Goal: Information Seeking & Learning: Understand process/instructions

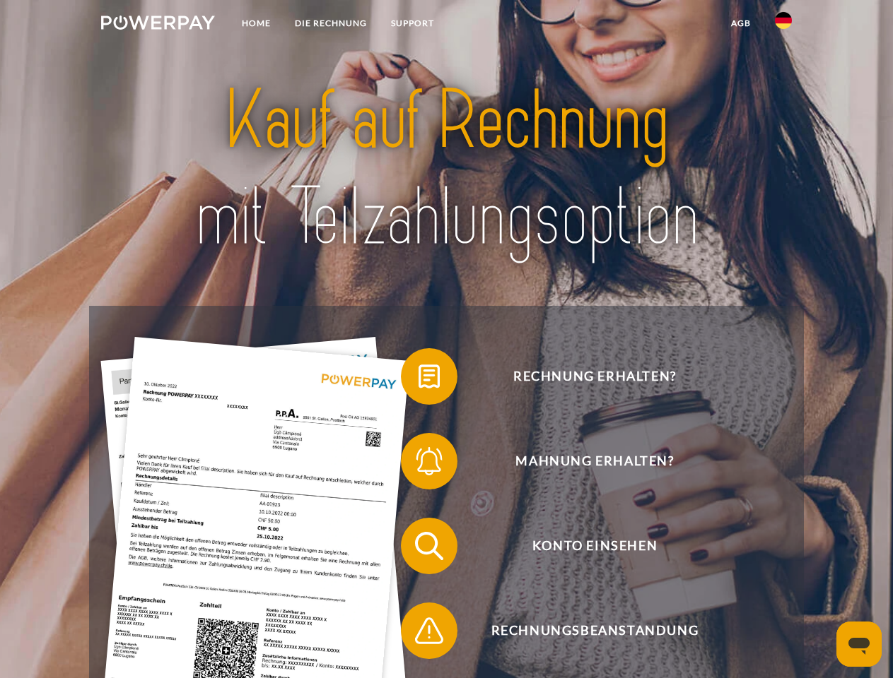
click at [158, 25] on img at bounding box center [158, 23] width 114 height 14
click at [783, 25] on img at bounding box center [783, 20] width 17 height 17
click at [740, 23] on link "agb" at bounding box center [741, 23] width 44 height 25
click at [418, 380] on span at bounding box center [407, 376] width 71 height 71
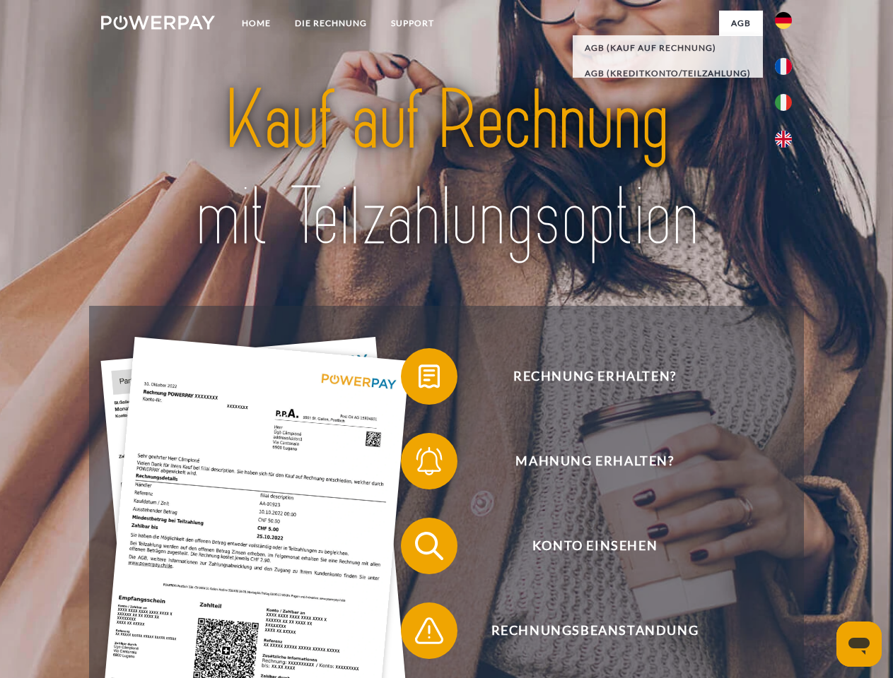
click at [418, 464] on span at bounding box center [407, 461] width 71 height 71
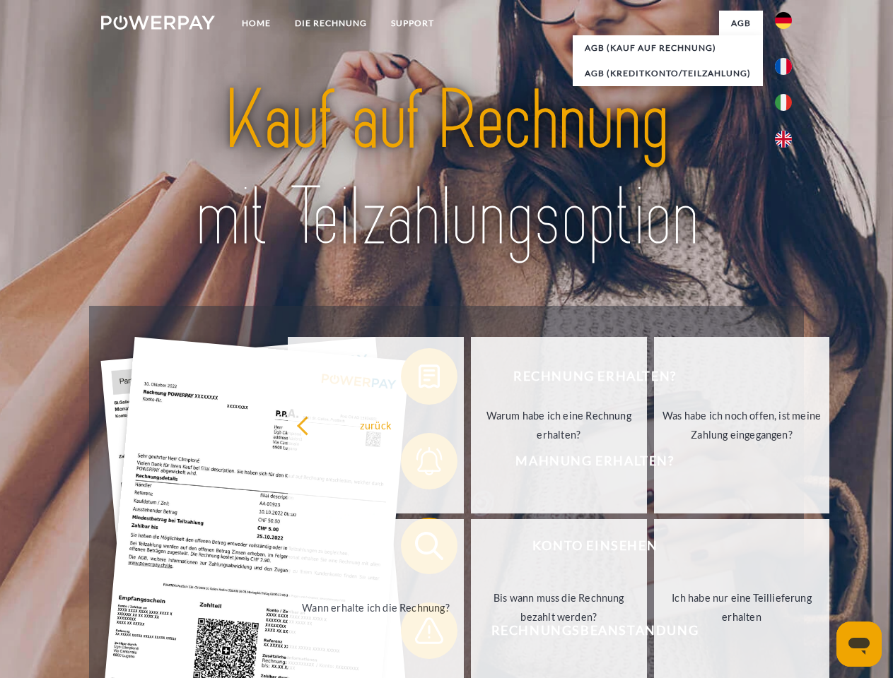
click at [471, 549] on link "Bis wann muss die Rechnung bezahlt werden?" at bounding box center [559, 607] width 176 height 177
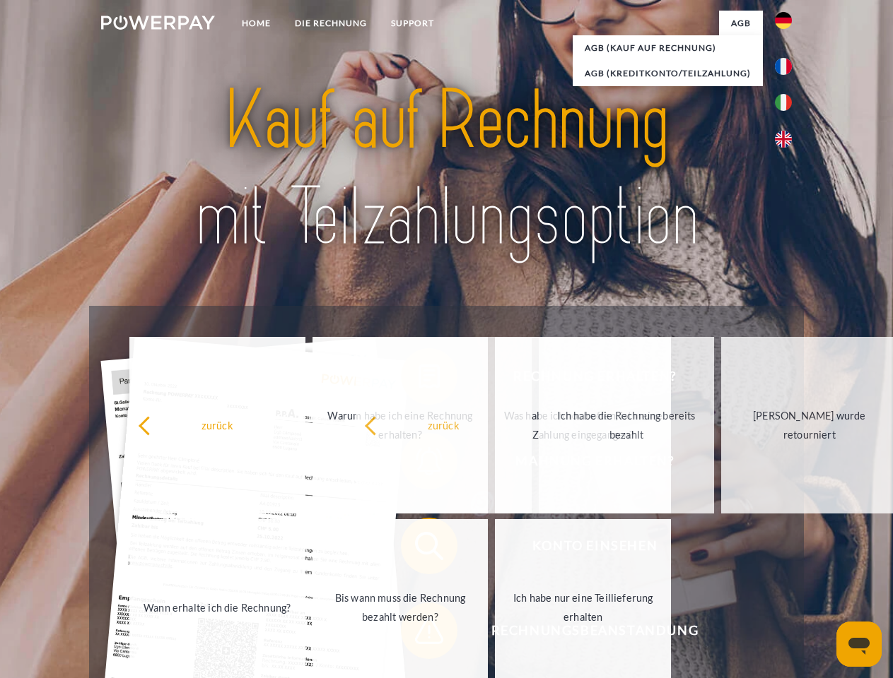
click at [418, 634] on span at bounding box center [407, 631] width 71 height 71
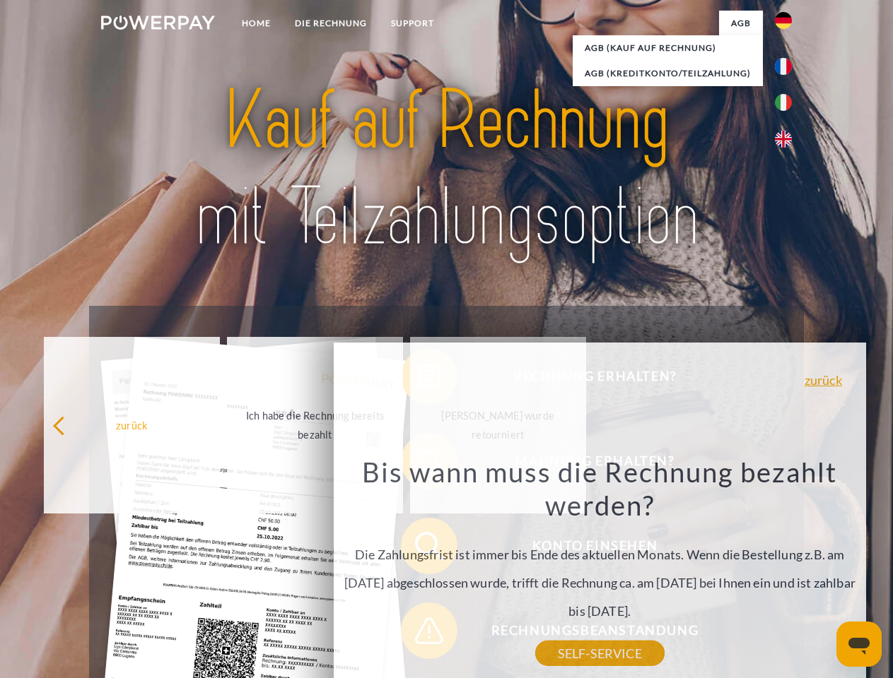
click at [859, 645] on icon "Messaging-Fenster öffnen" at bounding box center [858, 646] width 21 height 17
